Goal: Book appointment/travel/reservation

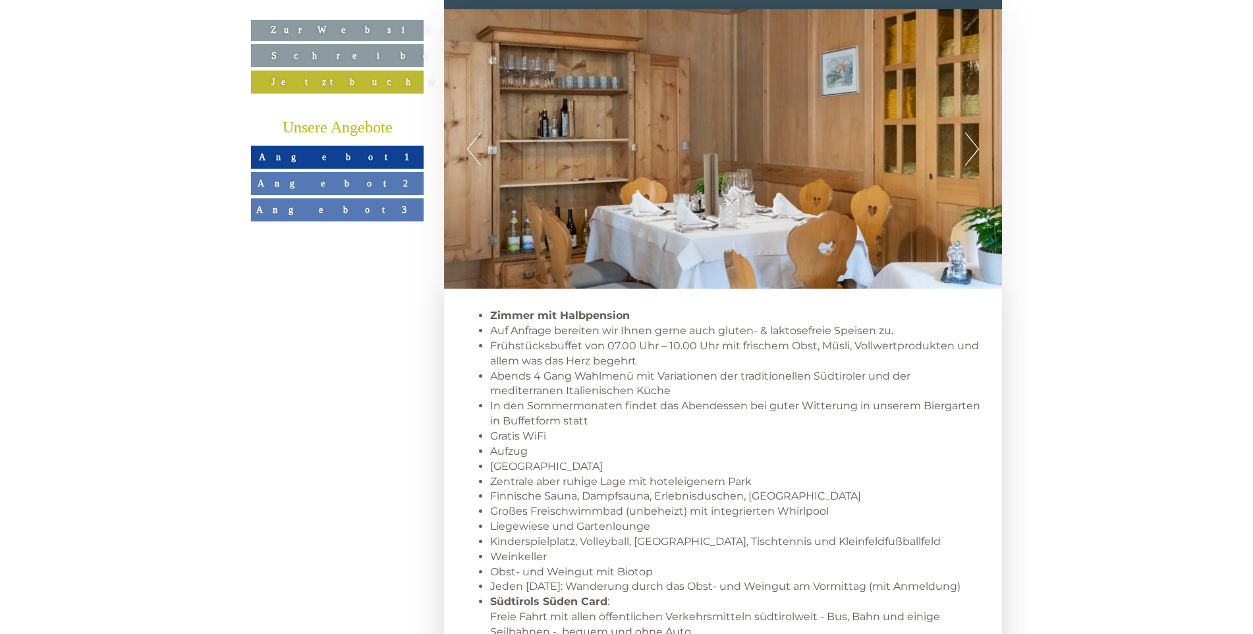
scroll to position [724, 0]
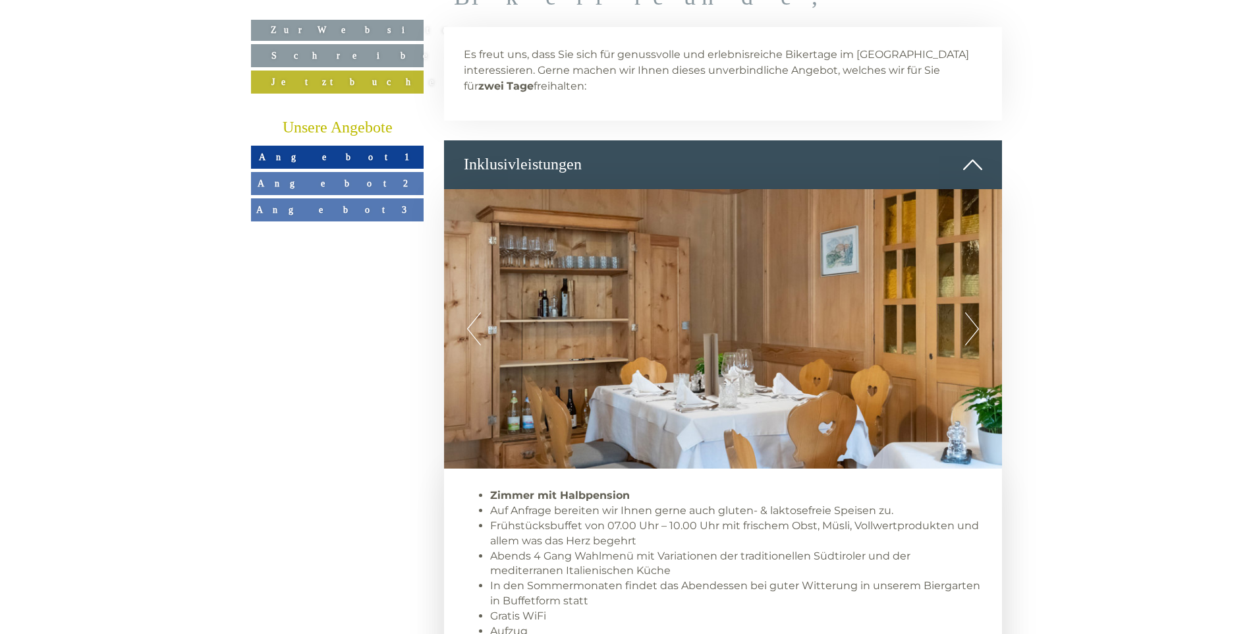
click at [970, 312] on button "Next" at bounding box center [972, 328] width 14 height 33
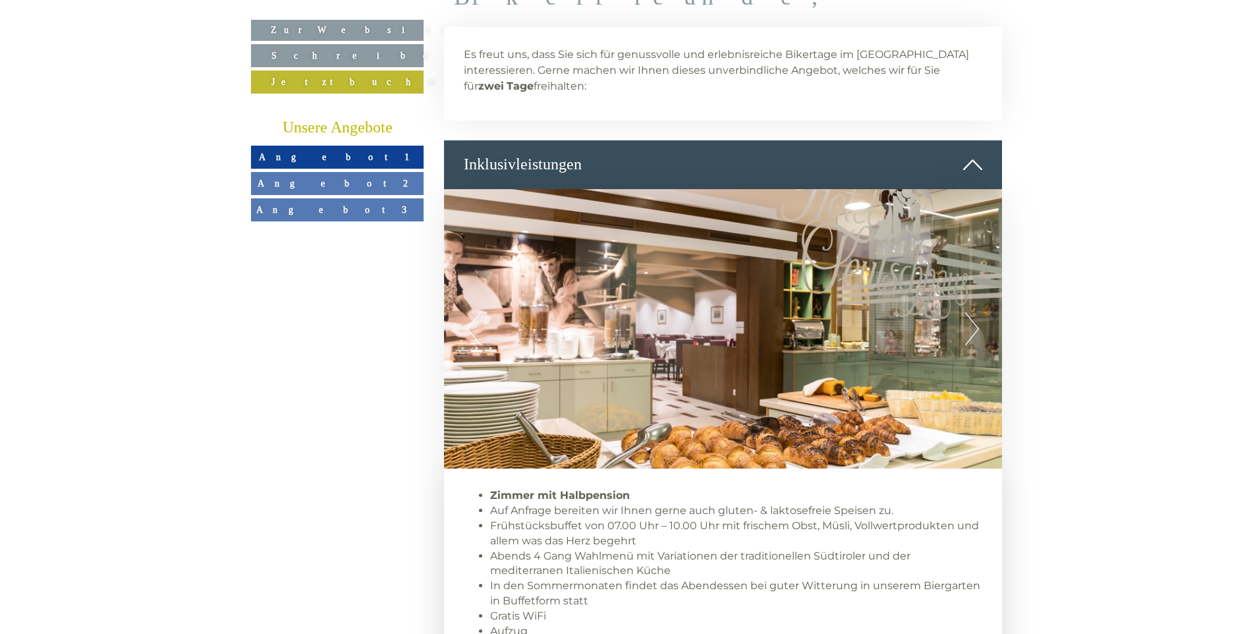
click at [970, 312] on button "Next" at bounding box center [972, 328] width 14 height 33
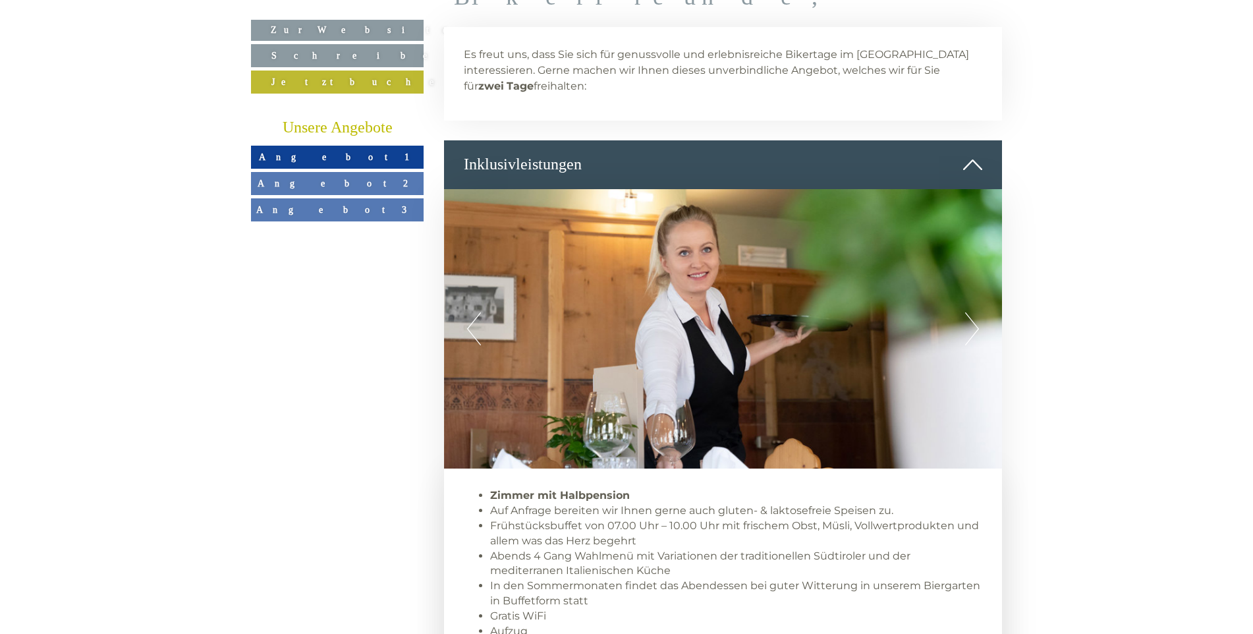
click at [970, 312] on button "Next" at bounding box center [972, 328] width 14 height 33
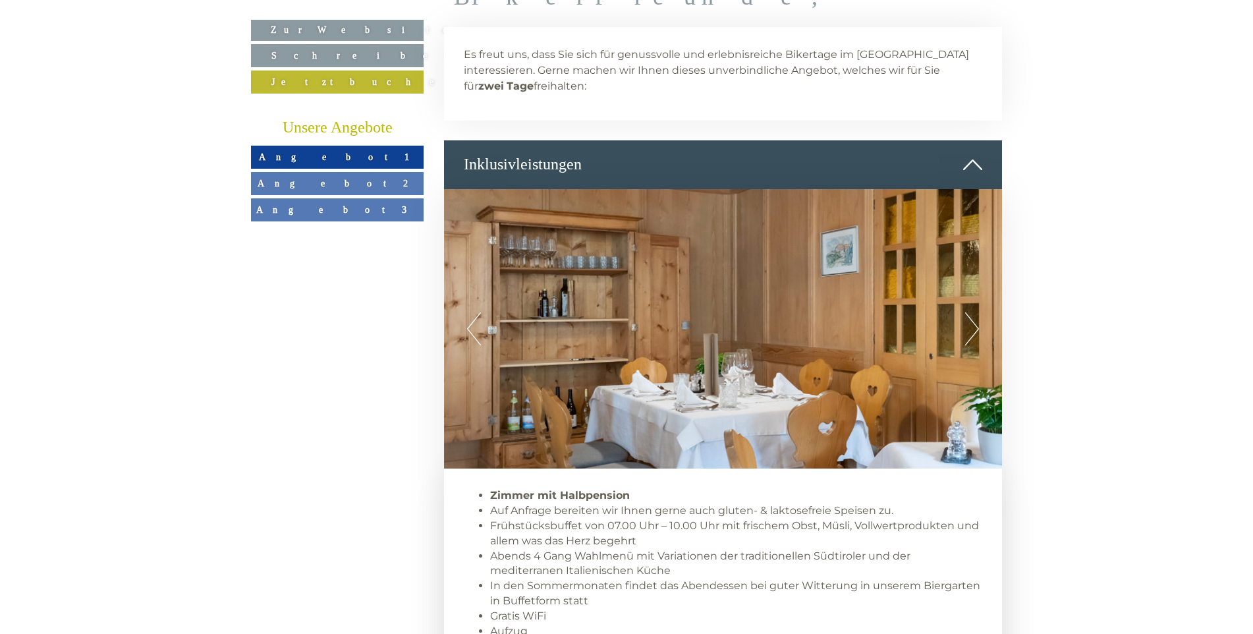
click at [970, 312] on button "Next" at bounding box center [972, 328] width 14 height 33
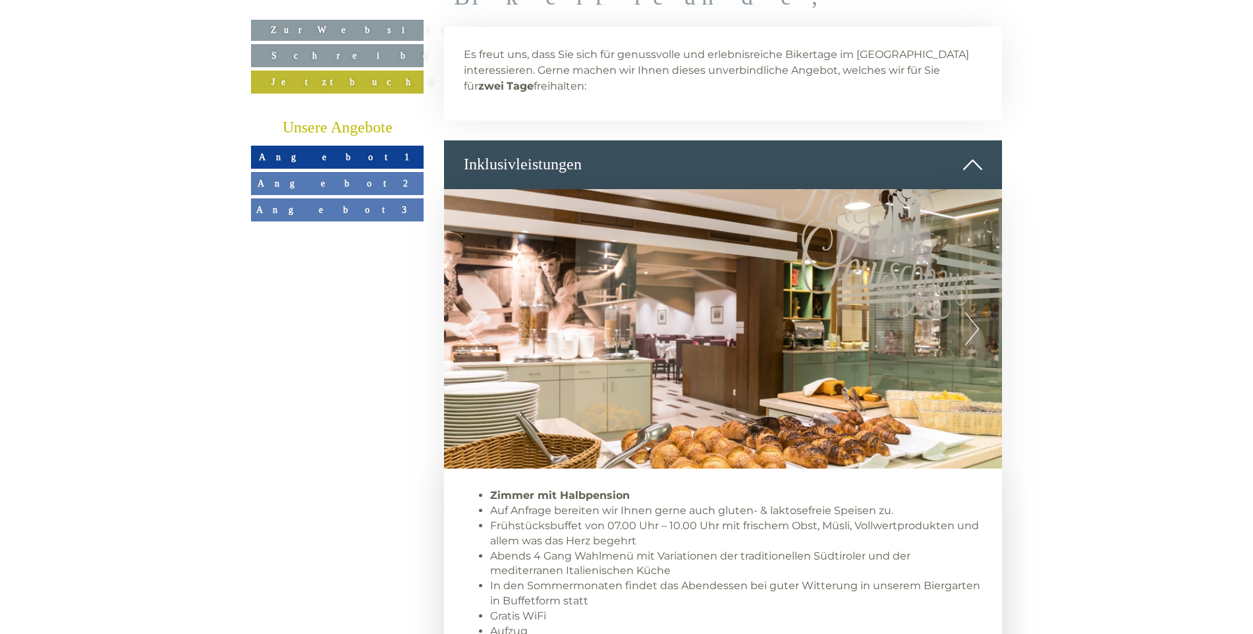
click at [973, 312] on button "Next" at bounding box center [972, 328] width 14 height 33
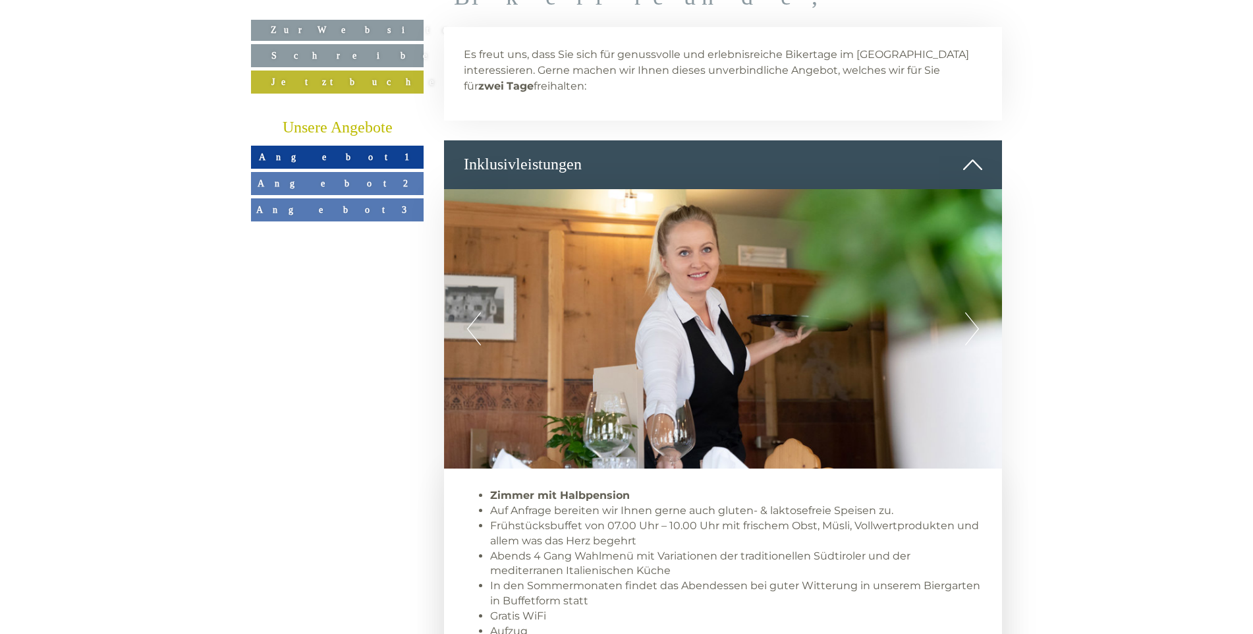
click at [973, 312] on button "Next" at bounding box center [972, 328] width 14 height 33
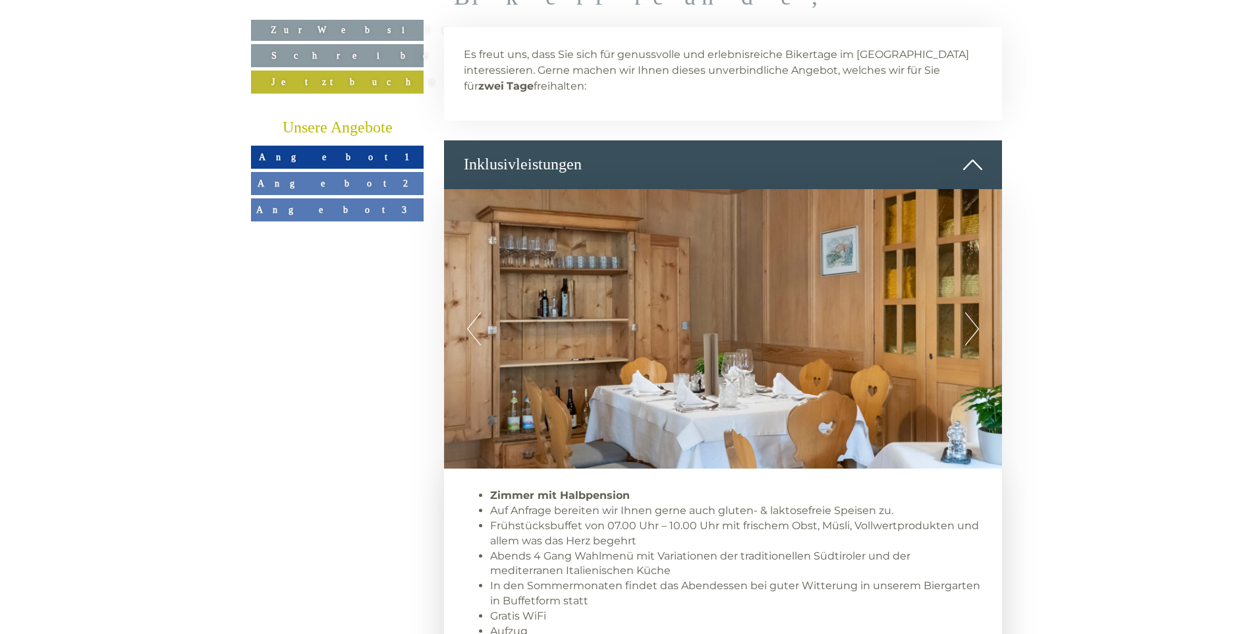
click at [973, 312] on button "Next" at bounding box center [972, 328] width 14 height 33
click at [335, 158] on span "Angebot 1" at bounding box center [337, 156] width 157 height 11
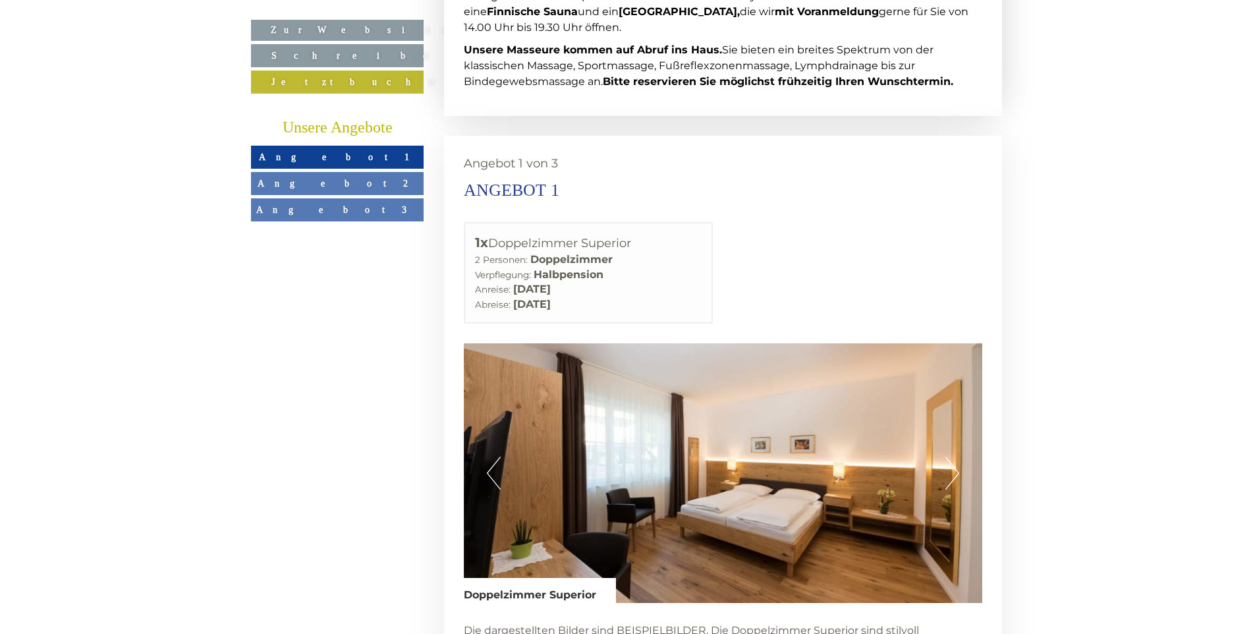
scroll to position [2856, 0]
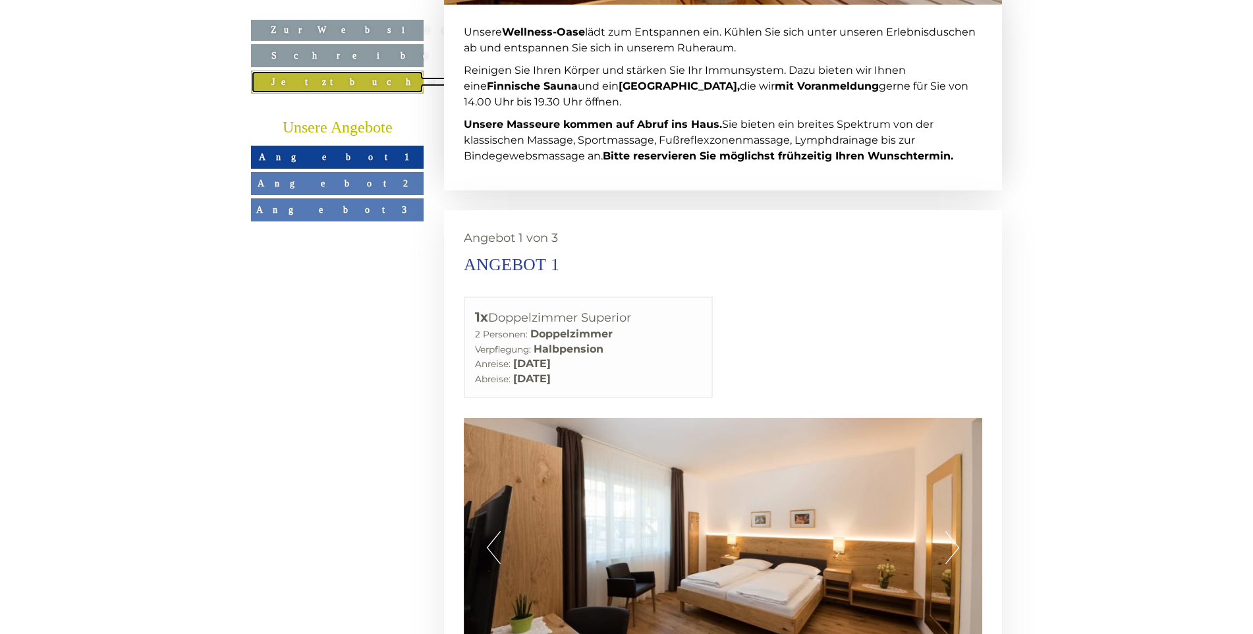
click at [346, 79] on link "Jetzt buchen" at bounding box center [337, 81] width 173 height 23
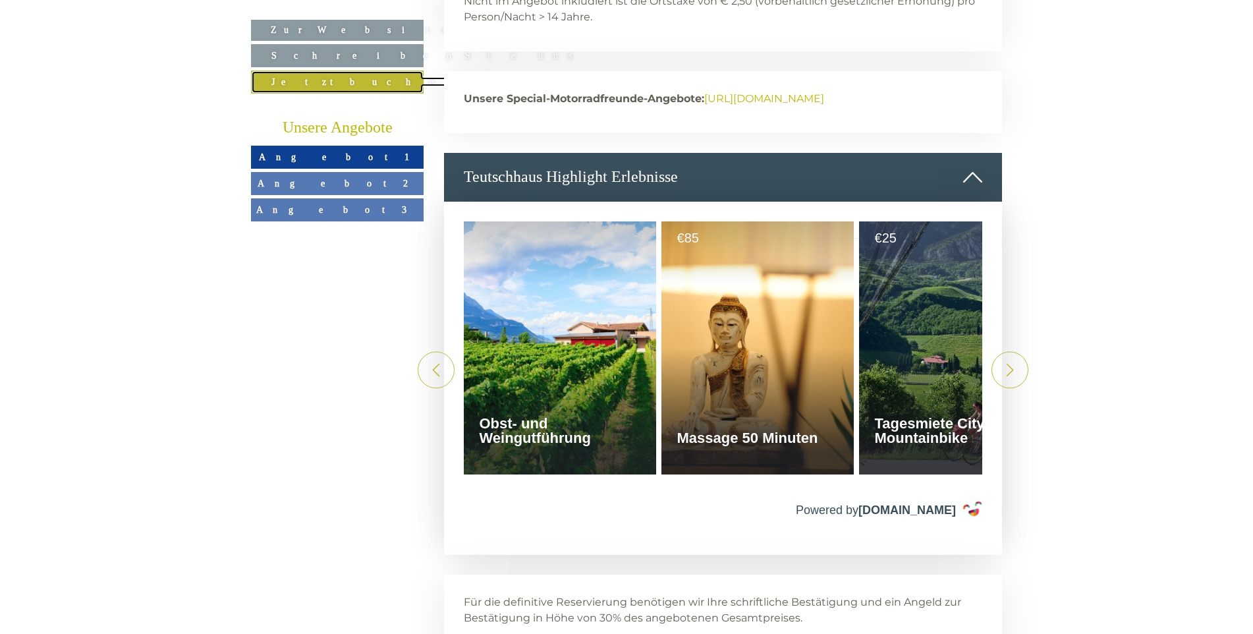
scroll to position [3234, 0]
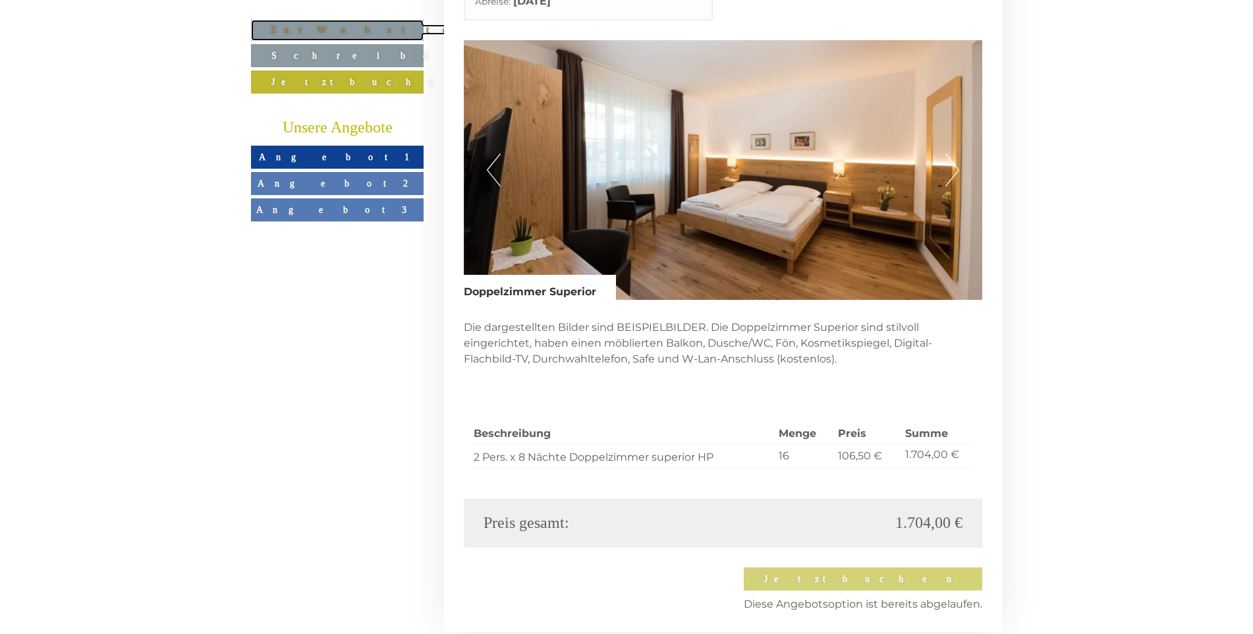
click at [340, 20] on link "Zur Website" at bounding box center [337, 30] width 173 height 21
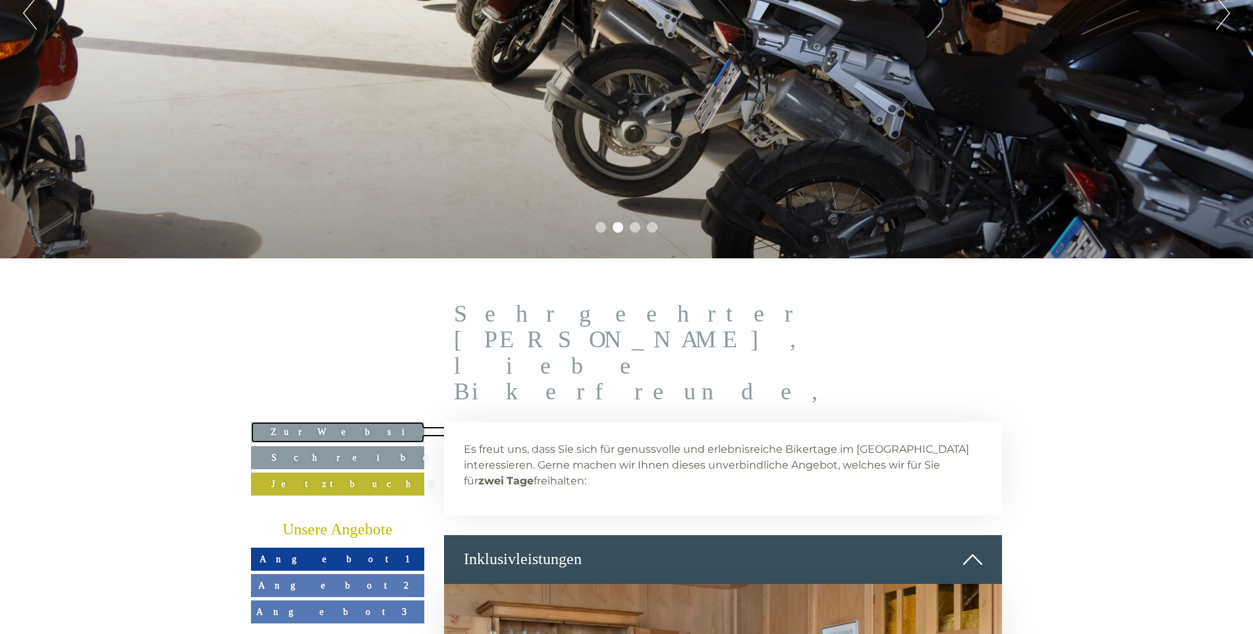
scroll to position [329, 0]
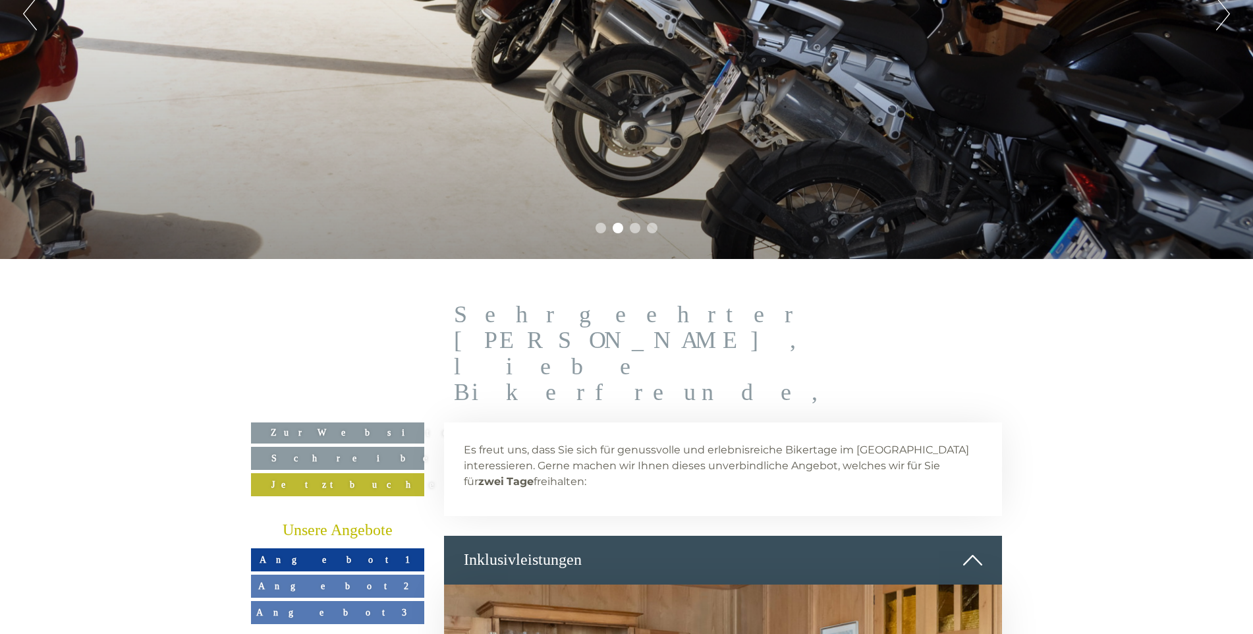
click at [813, 535] on div "Inklusivleistungen" at bounding box center [723, 559] width 558 height 49
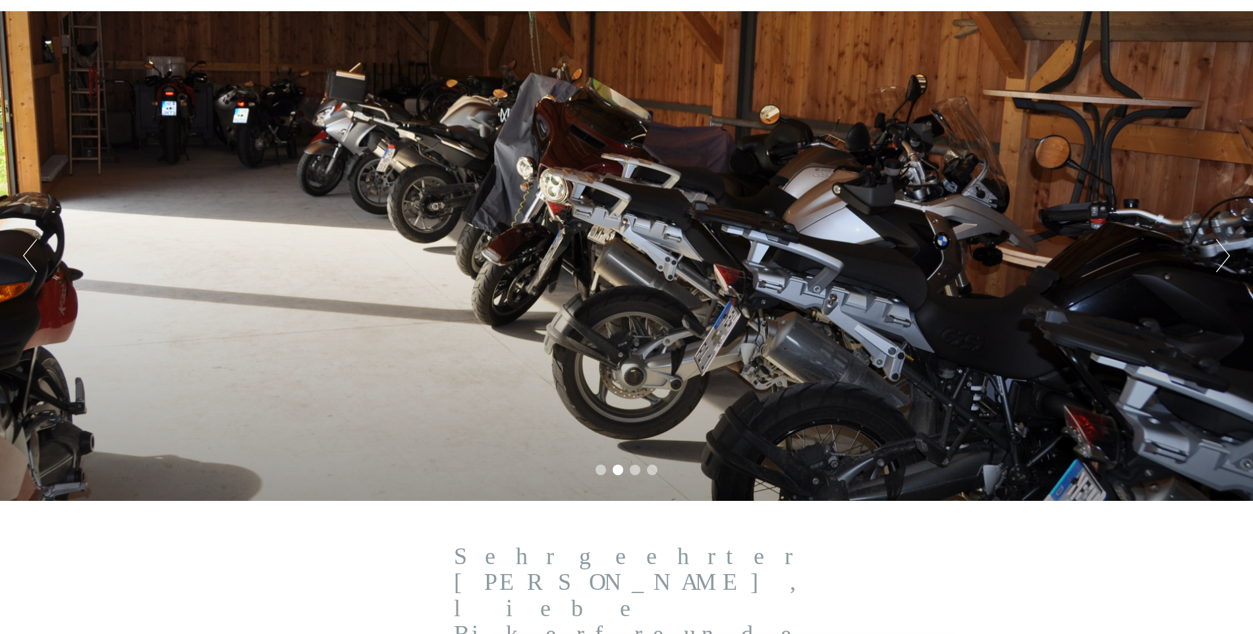
scroll to position [0, 0]
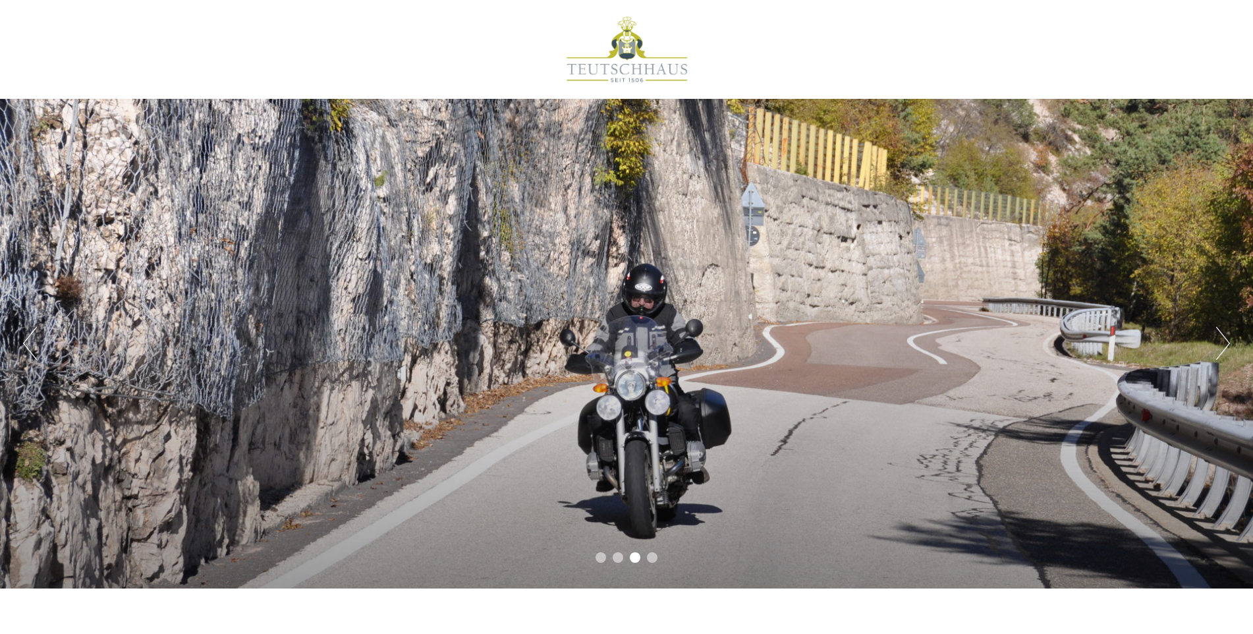
click at [1219, 341] on button "Next" at bounding box center [1223, 343] width 14 height 33
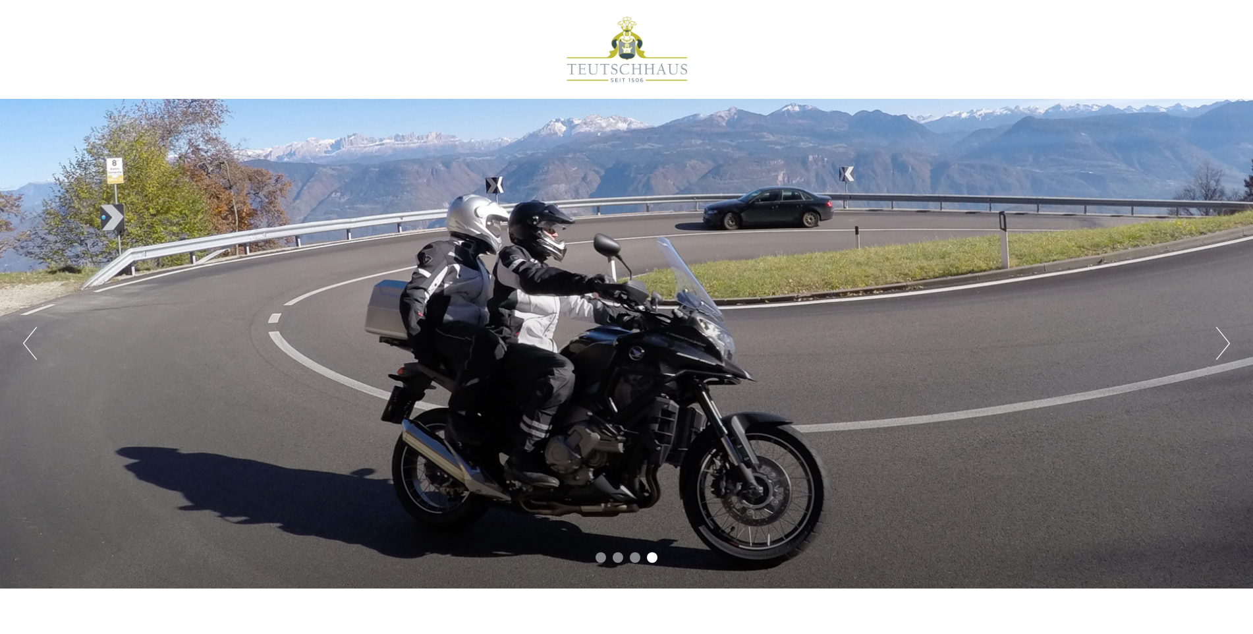
click at [1219, 341] on button "Next" at bounding box center [1223, 343] width 14 height 33
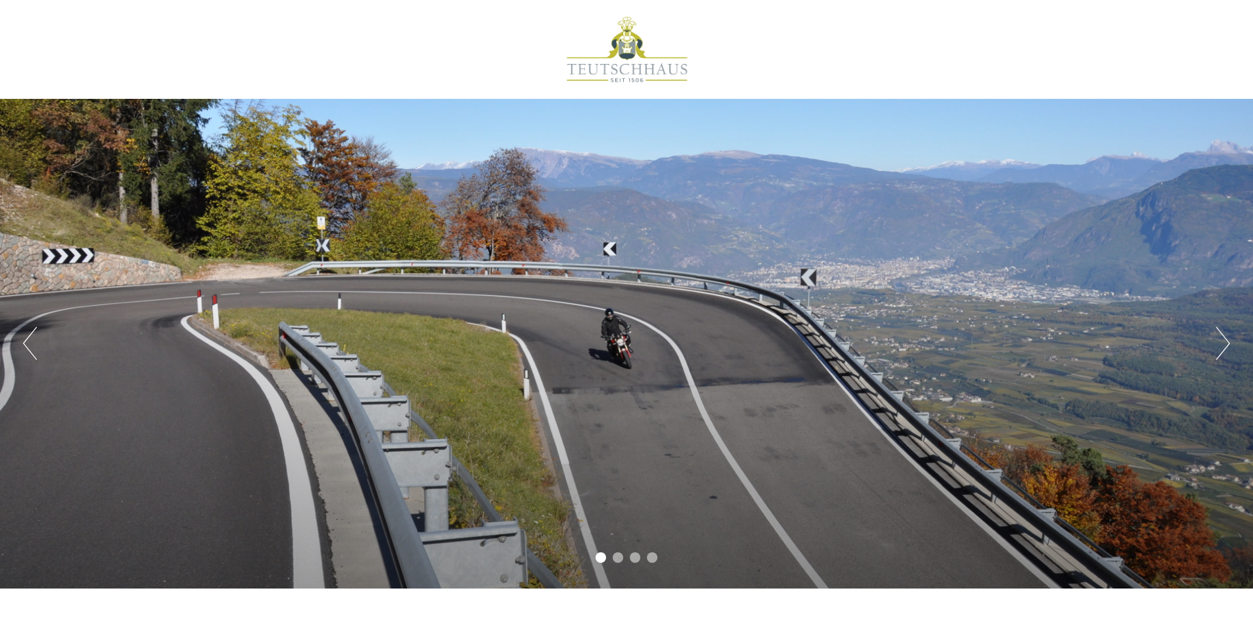
click at [1219, 341] on button "Next" at bounding box center [1223, 343] width 14 height 33
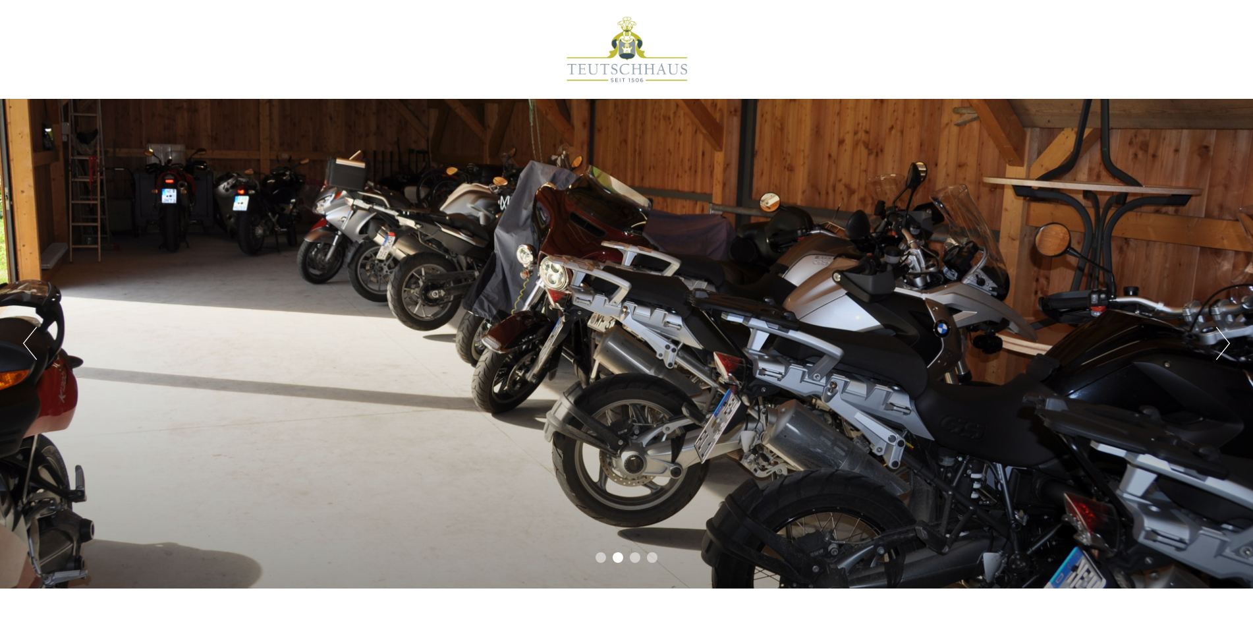
click at [1219, 342] on button "Next" at bounding box center [1223, 343] width 14 height 33
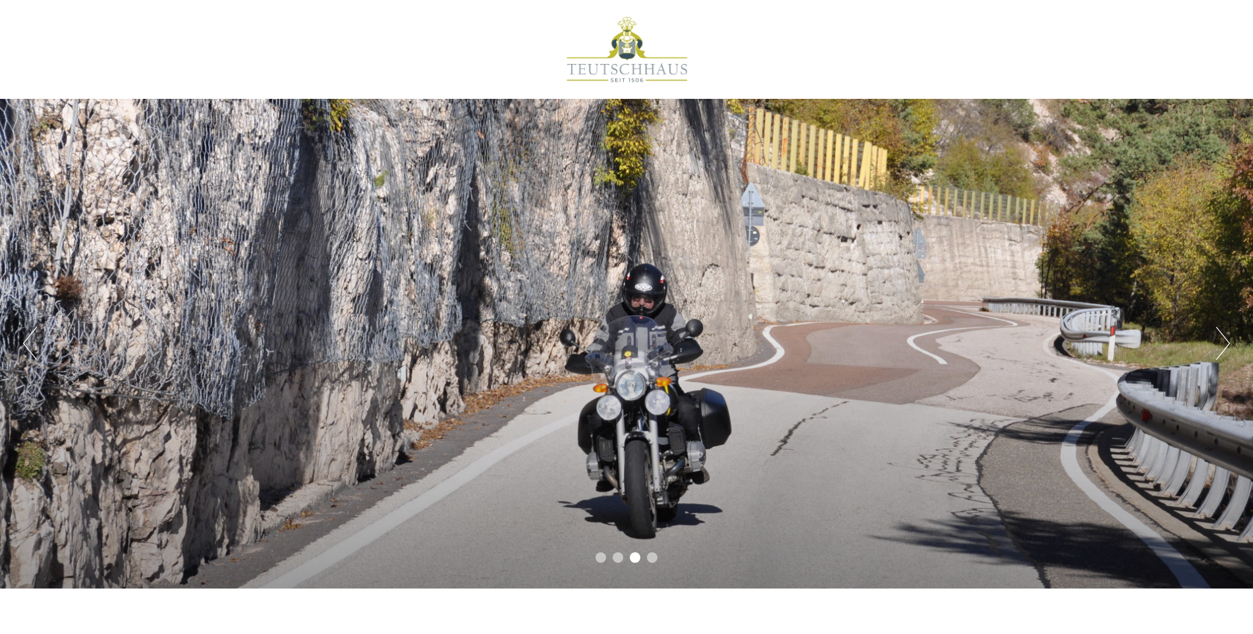
click at [1219, 342] on button "Next" at bounding box center [1223, 343] width 14 height 33
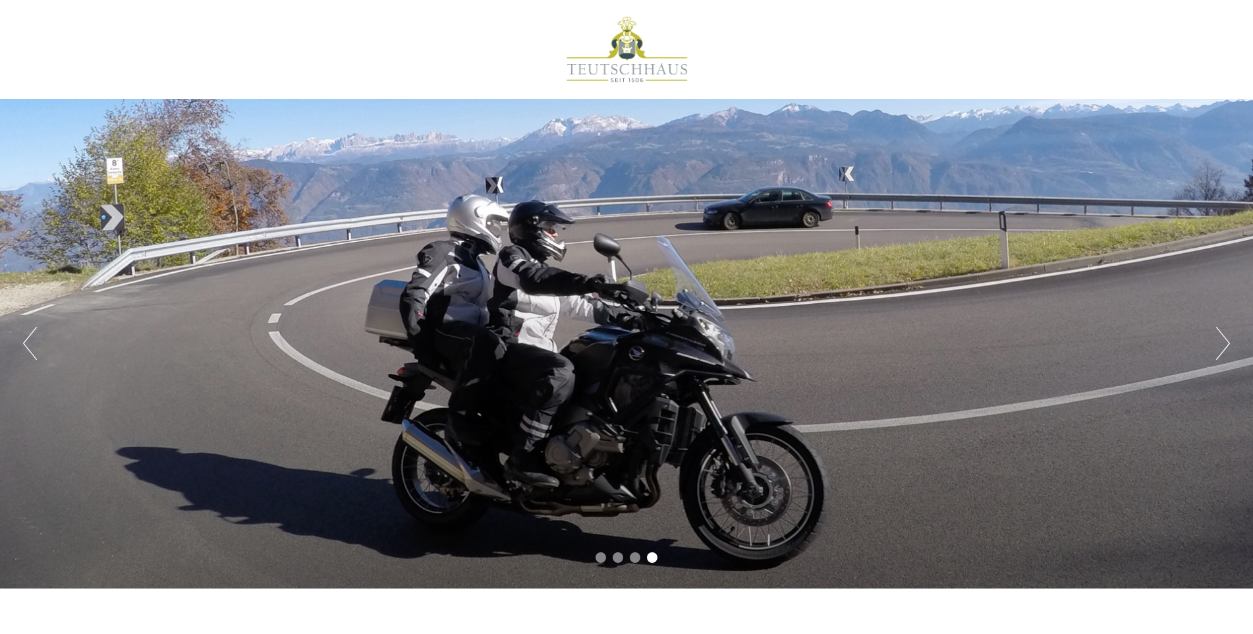
click at [1219, 342] on button "Next" at bounding box center [1223, 343] width 14 height 33
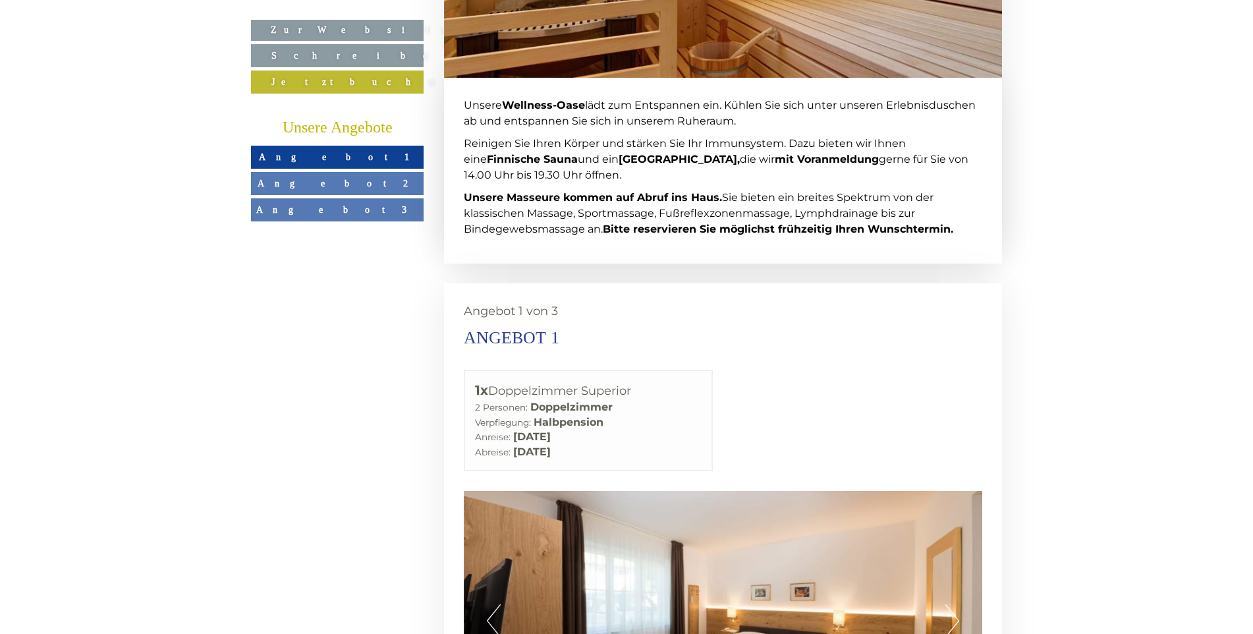
scroll to position [1581, 0]
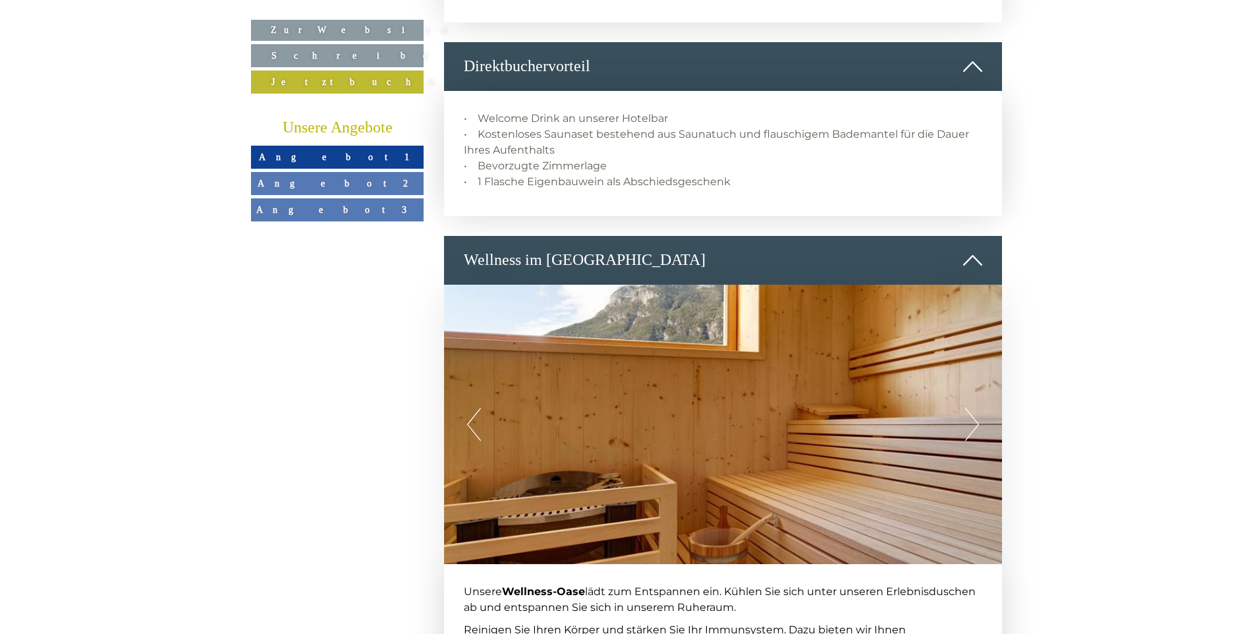
click at [978, 408] on button "Next" at bounding box center [972, 424] width 14 height 33
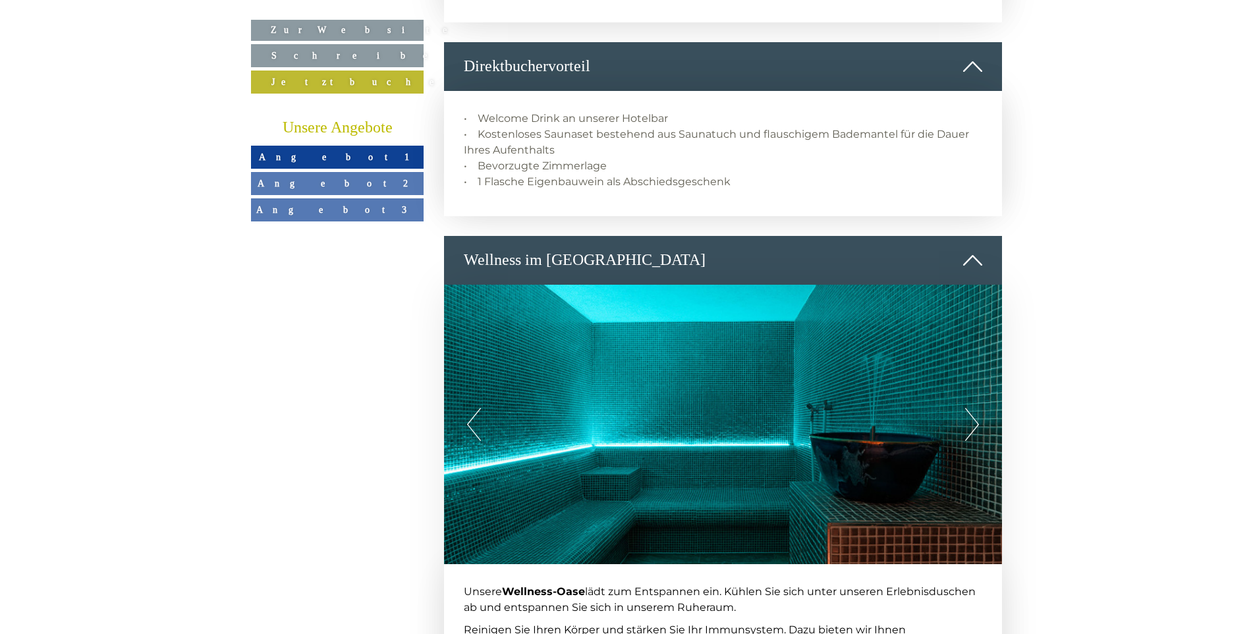
click at [978, 408] on button "Next" at bounding box center [972, 424] width 14 height 33
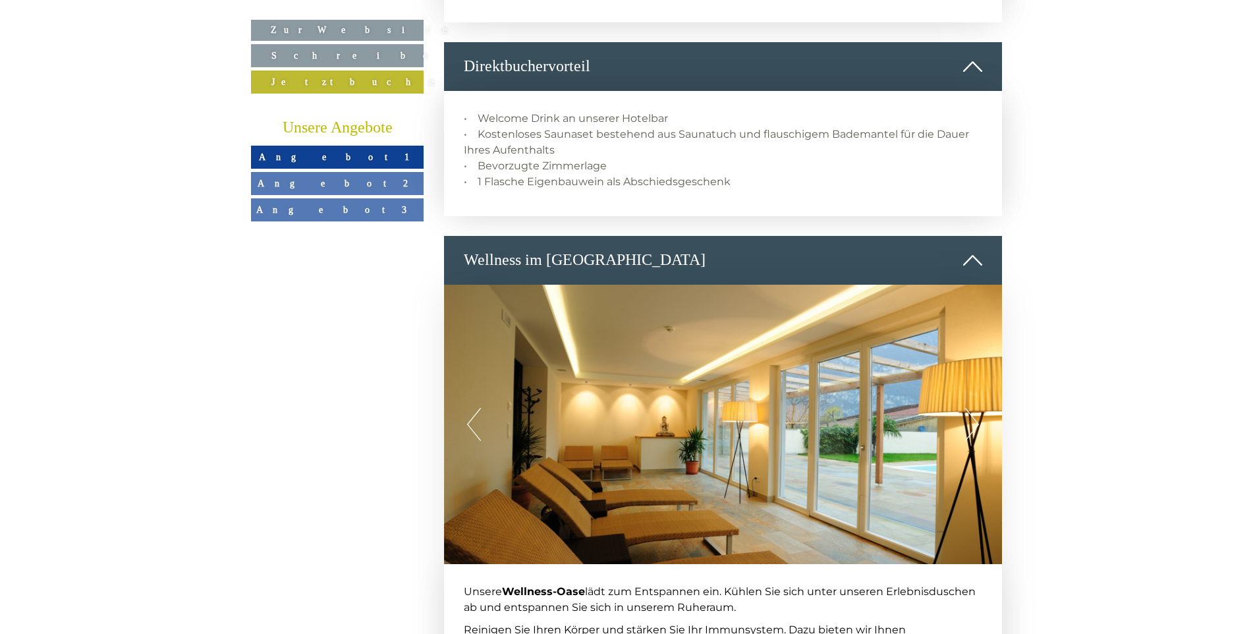
click at [978, 408] on button "Next" at bounding box center [972, 424] width 14 height 33
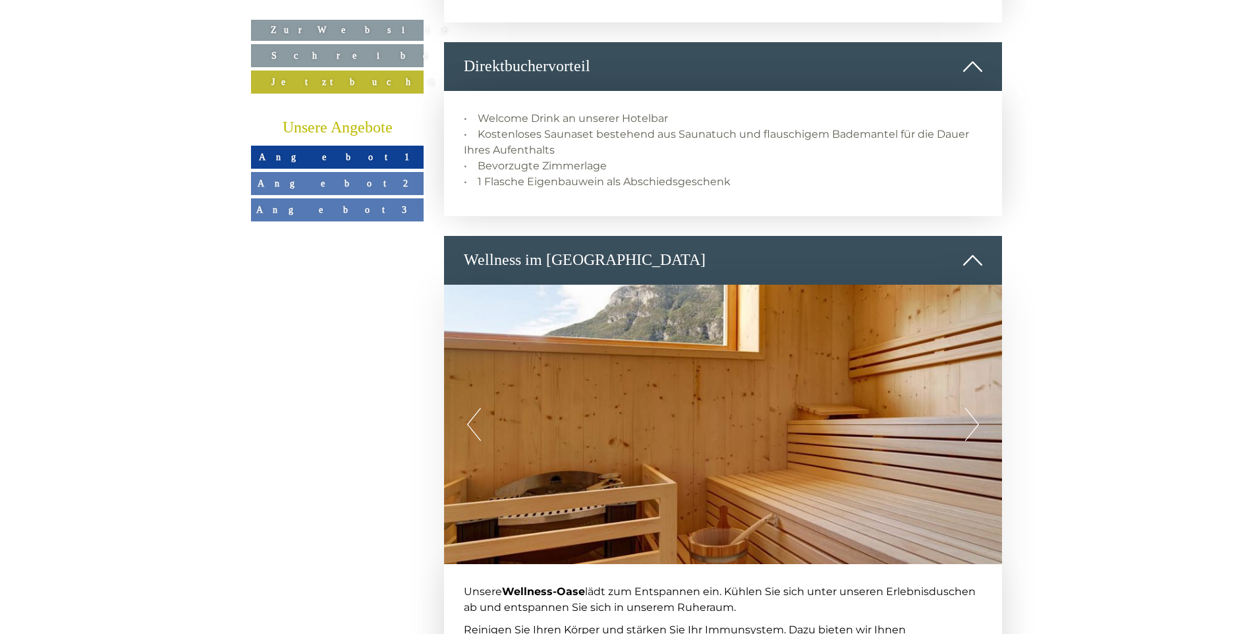
click at [978, 408] on button "Next" at bounding box center [972, 424] width 14 height 33
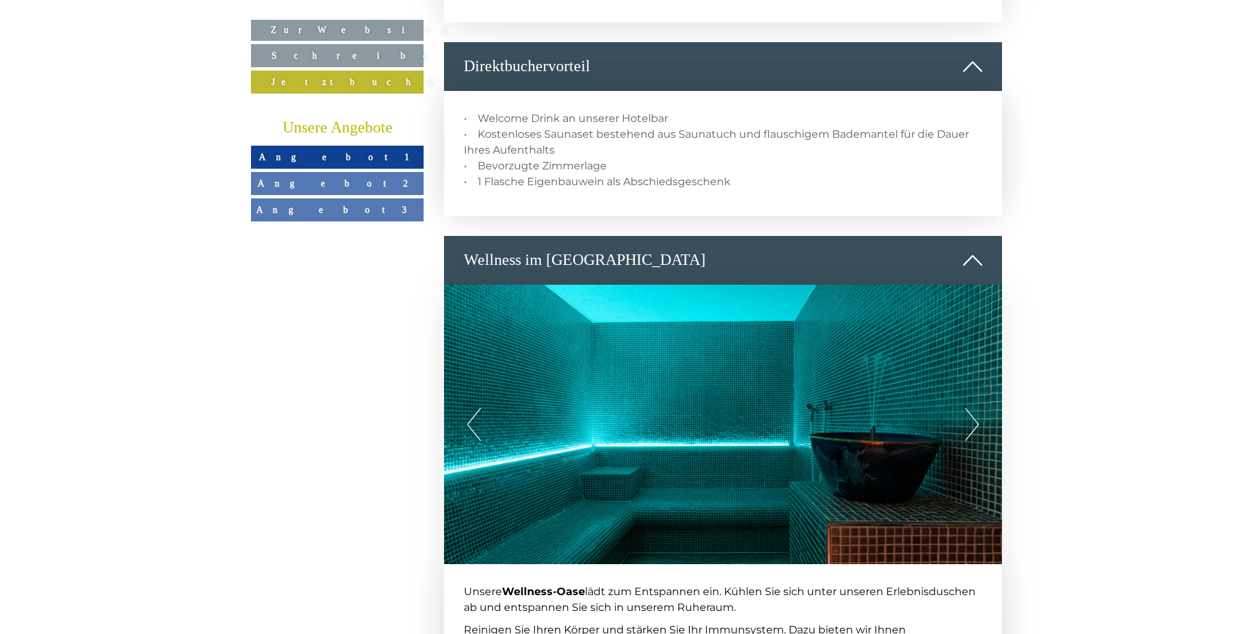
click at [978, 408] on button "Next" at bounding box center [972, 424] width 14 height 33
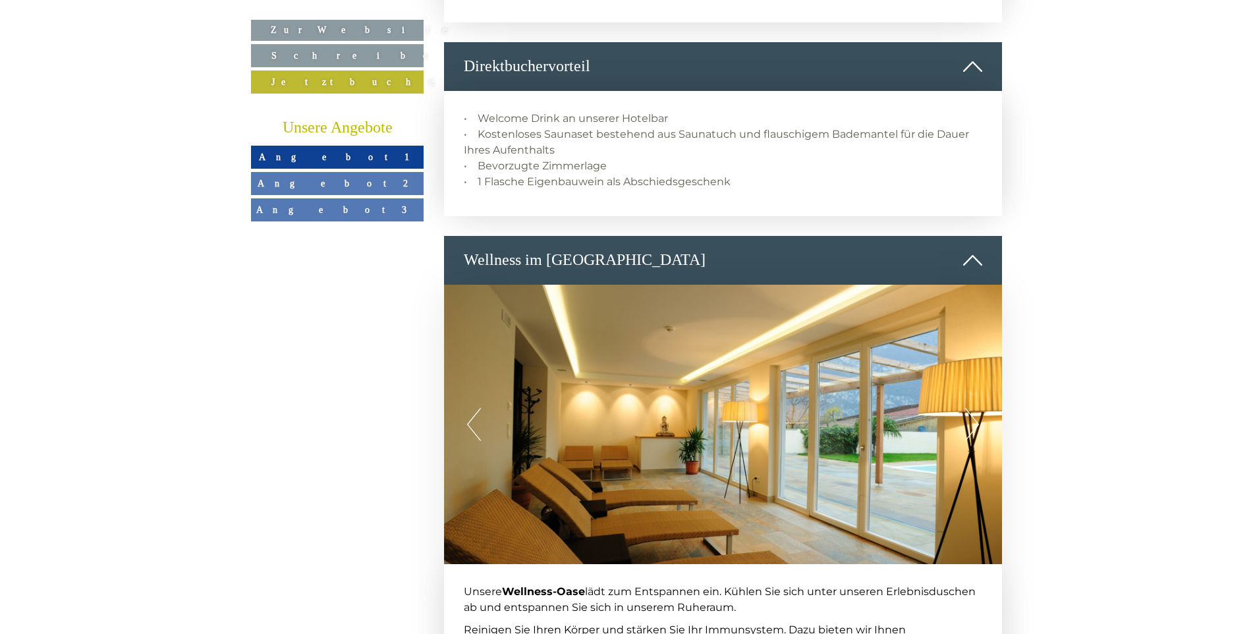
click at [978, 408] on button "Next" at bounding box center [972, 424] width 14 height 33
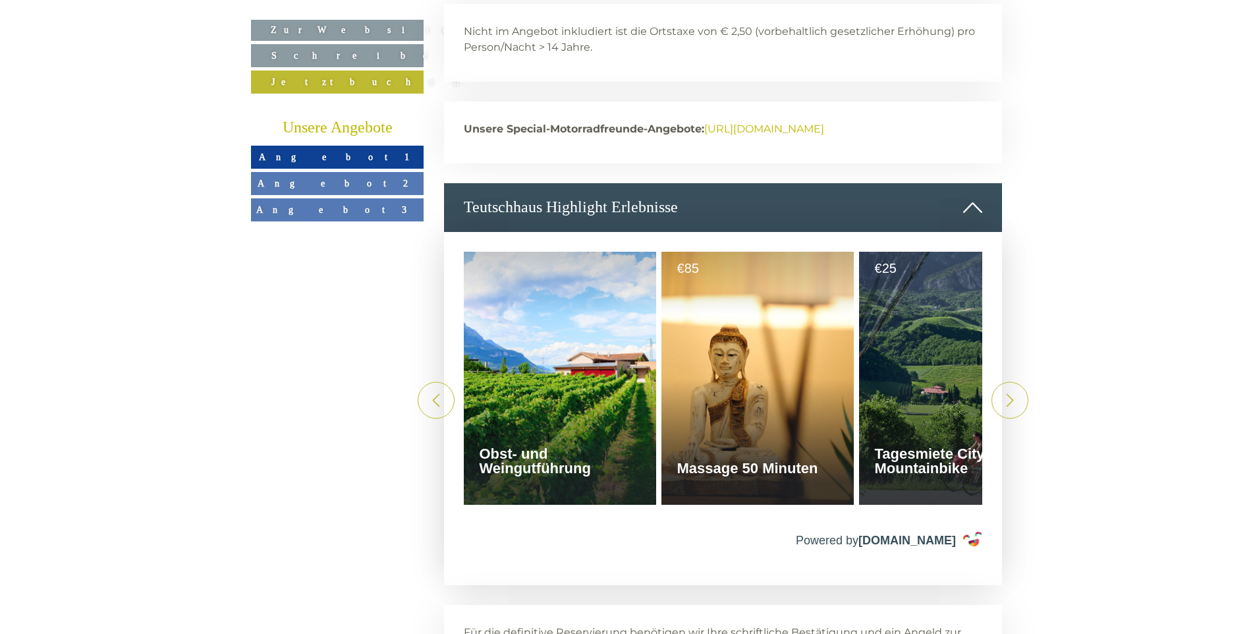
scroll to position [3227, 0]
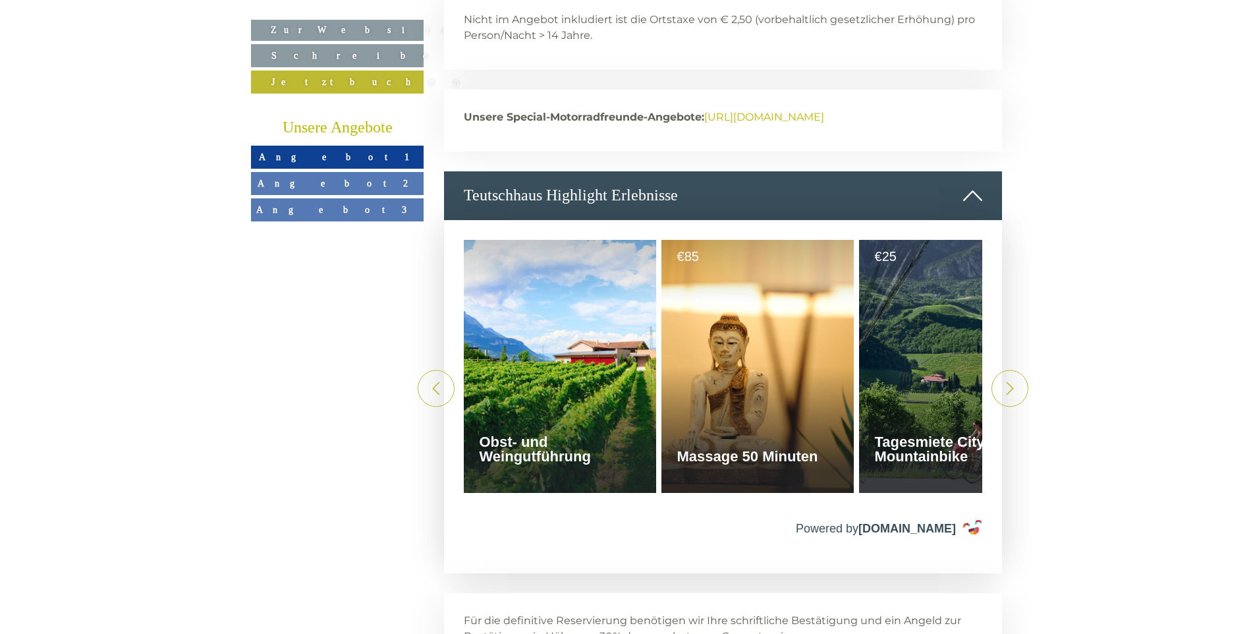
click at [1004, 381] on icon at bounding box center [1009, 387] width 13 height 13
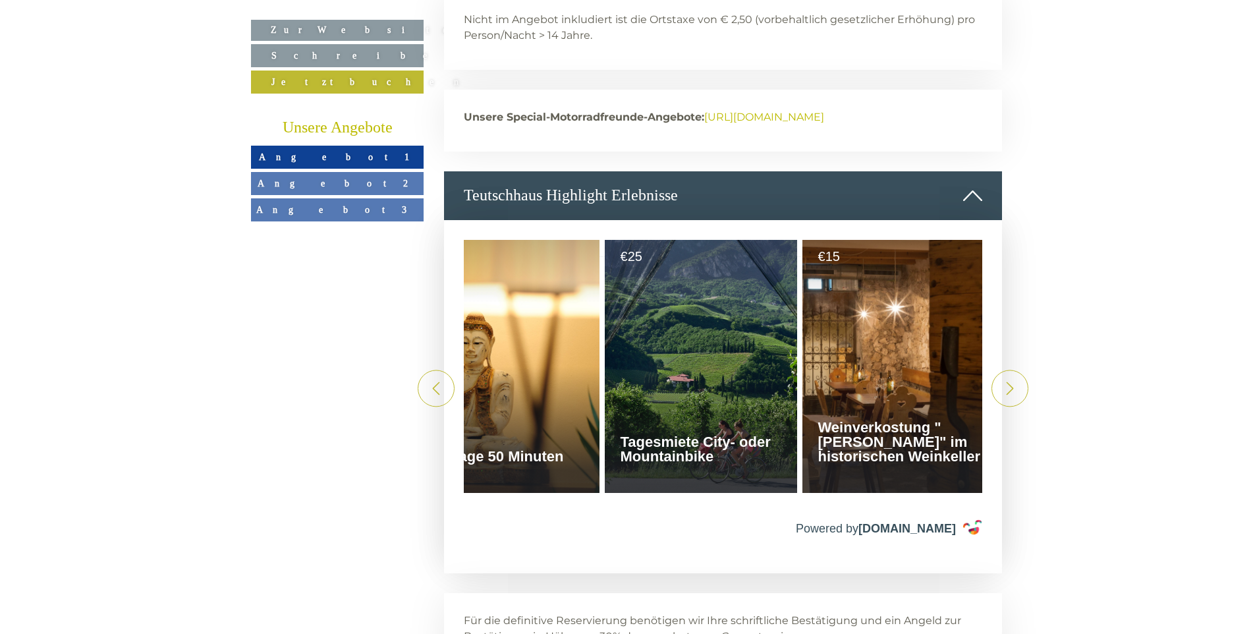
scroll to position [0, 461]
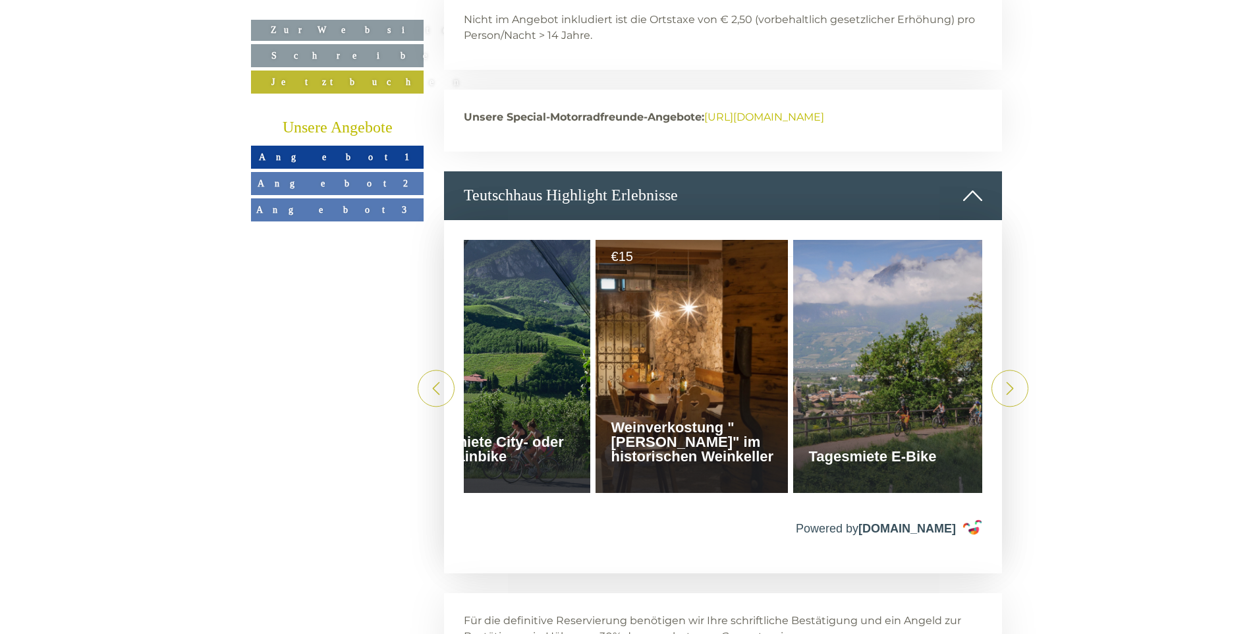
click at [1004, 381] on icon at bounding box center [1009, 387] width 13 height 13
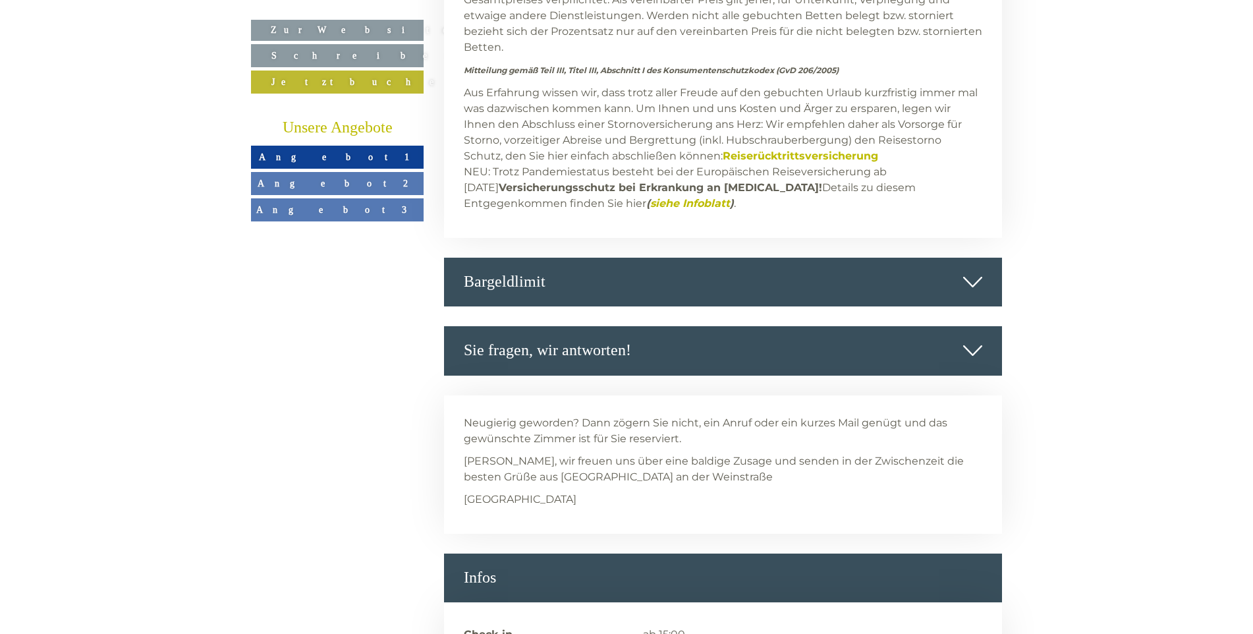
scroll to position [4215, 0]
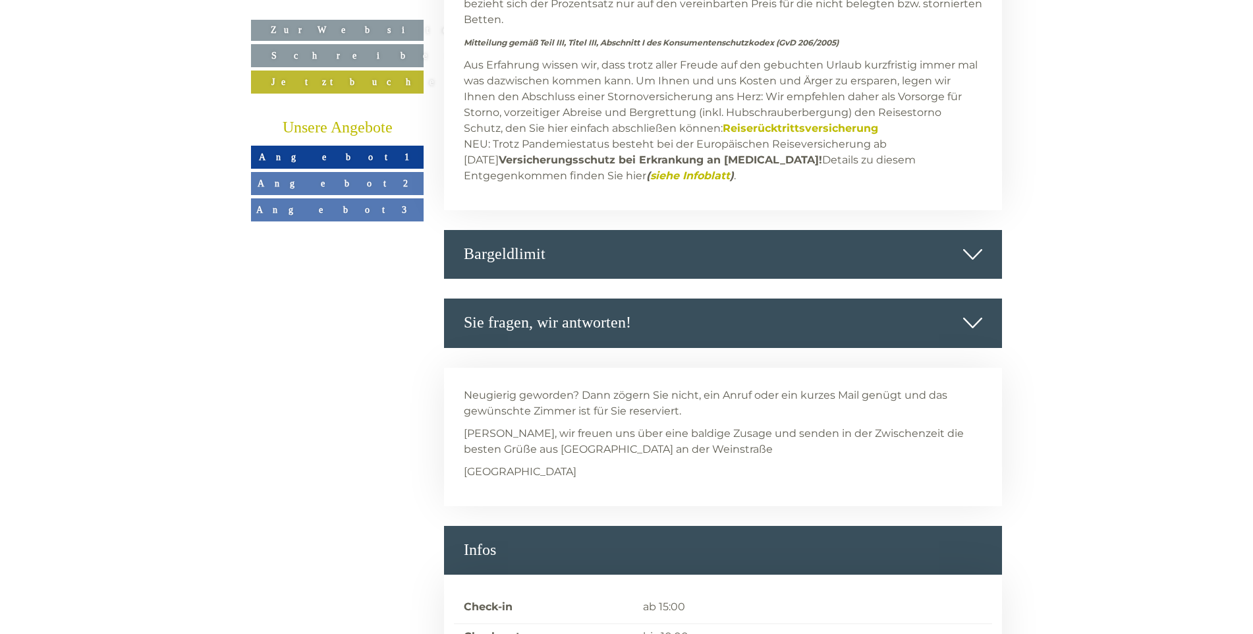
click at [646, 298] on div "Sie fragen, wir antworten!" at bounding box center [723, 322] width 558 height 49
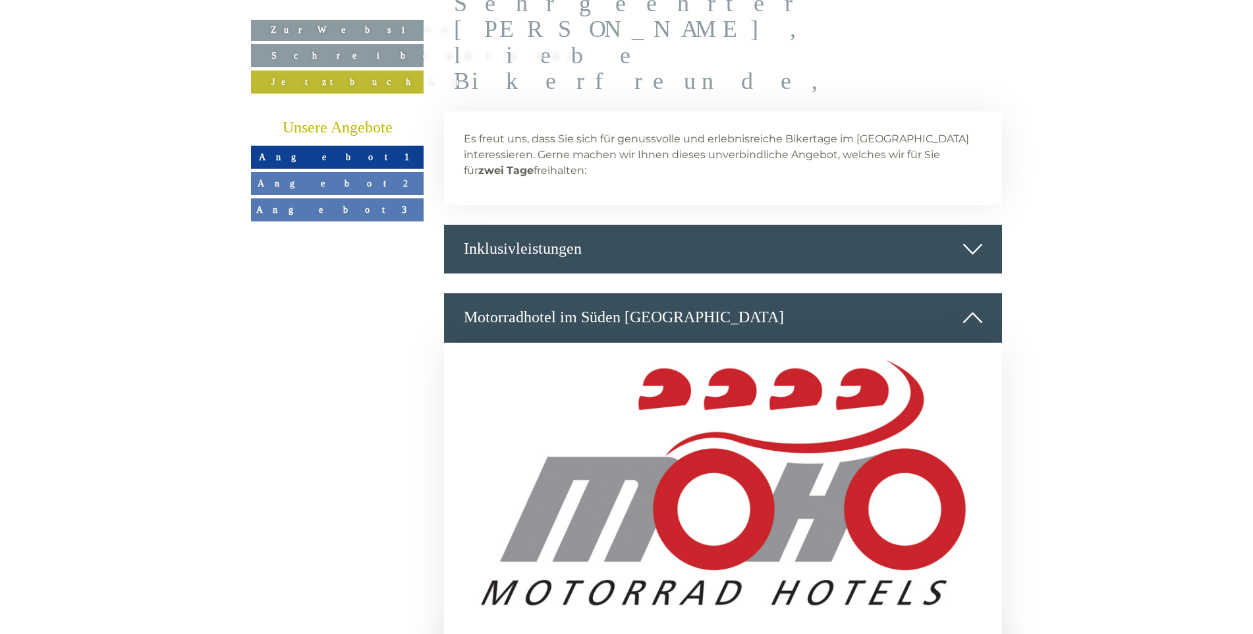
scroll to position [659, 0]
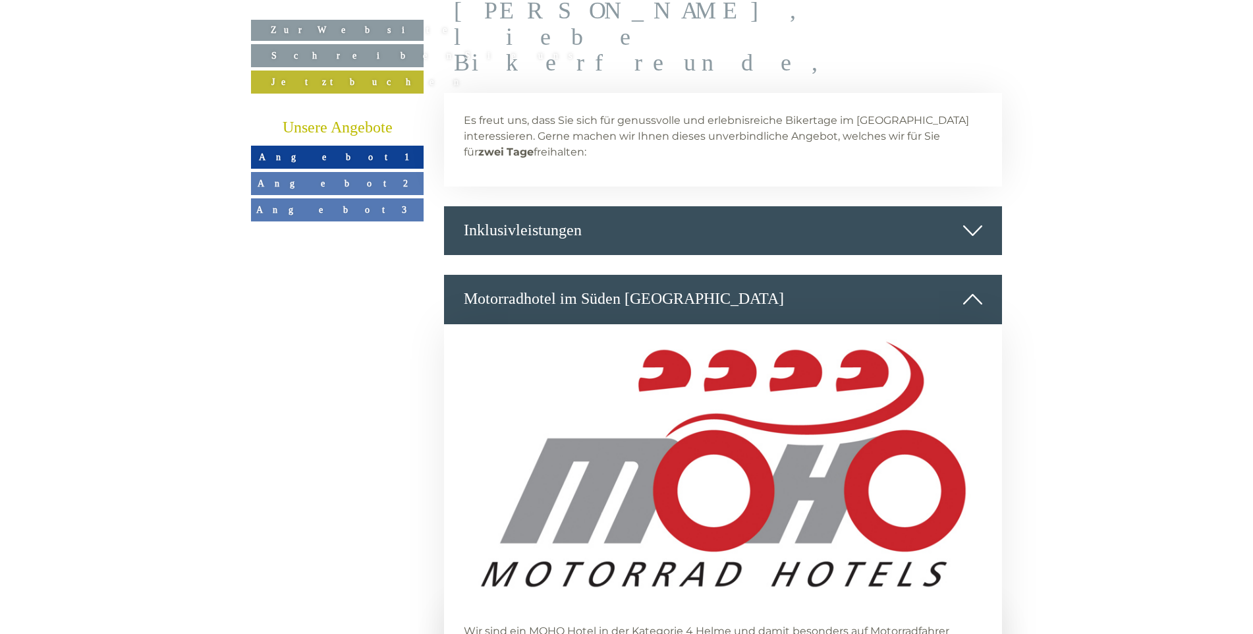
click at [627, 206] on div "Inklusivleistungen" at bounding box center [723, 230] width 558 height 49
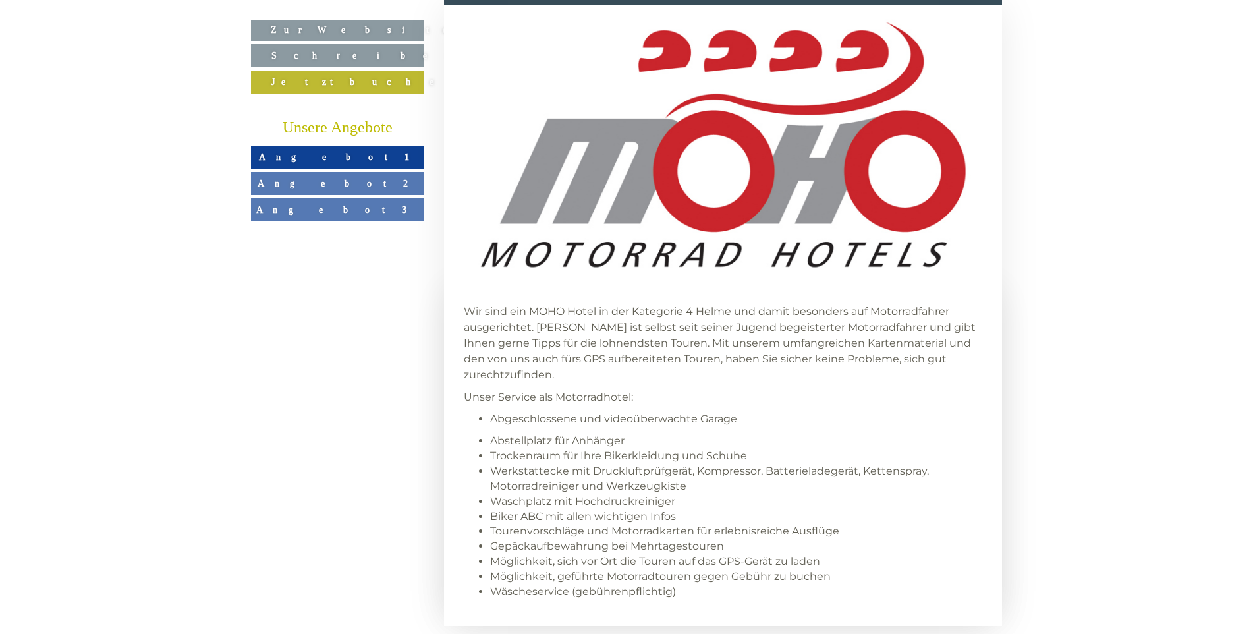
scroll to position [1712, 0]
